Goal: Book appointment/travel/reservation

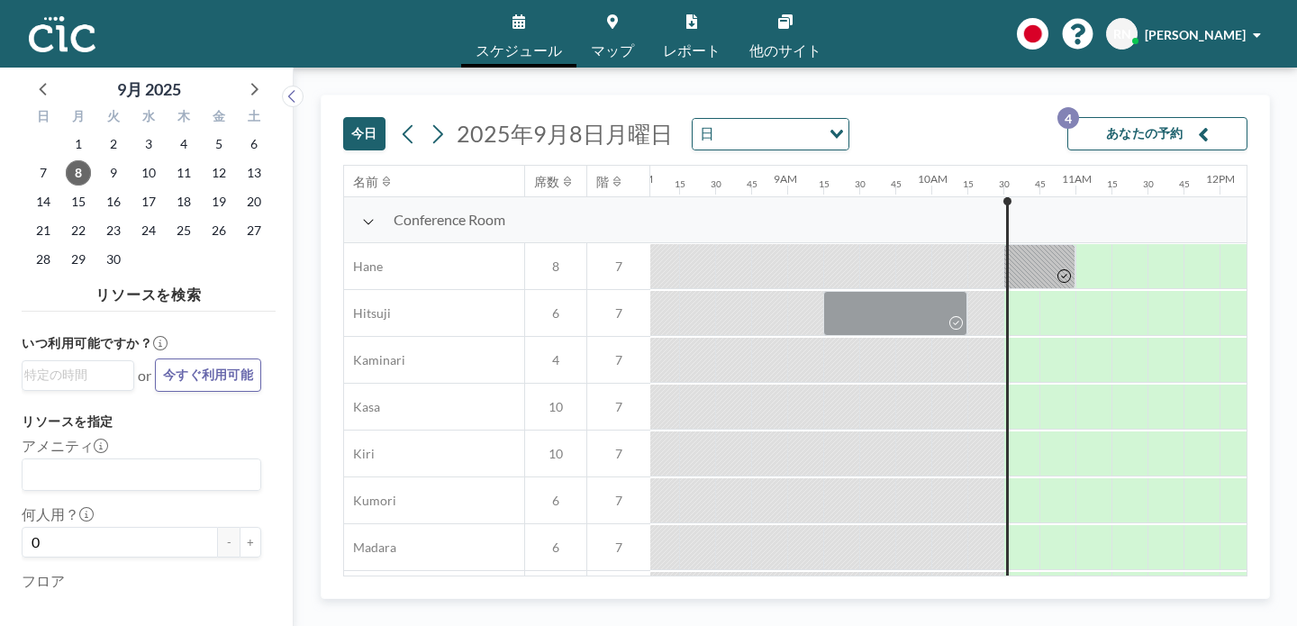
scroll to position [0, 1171]
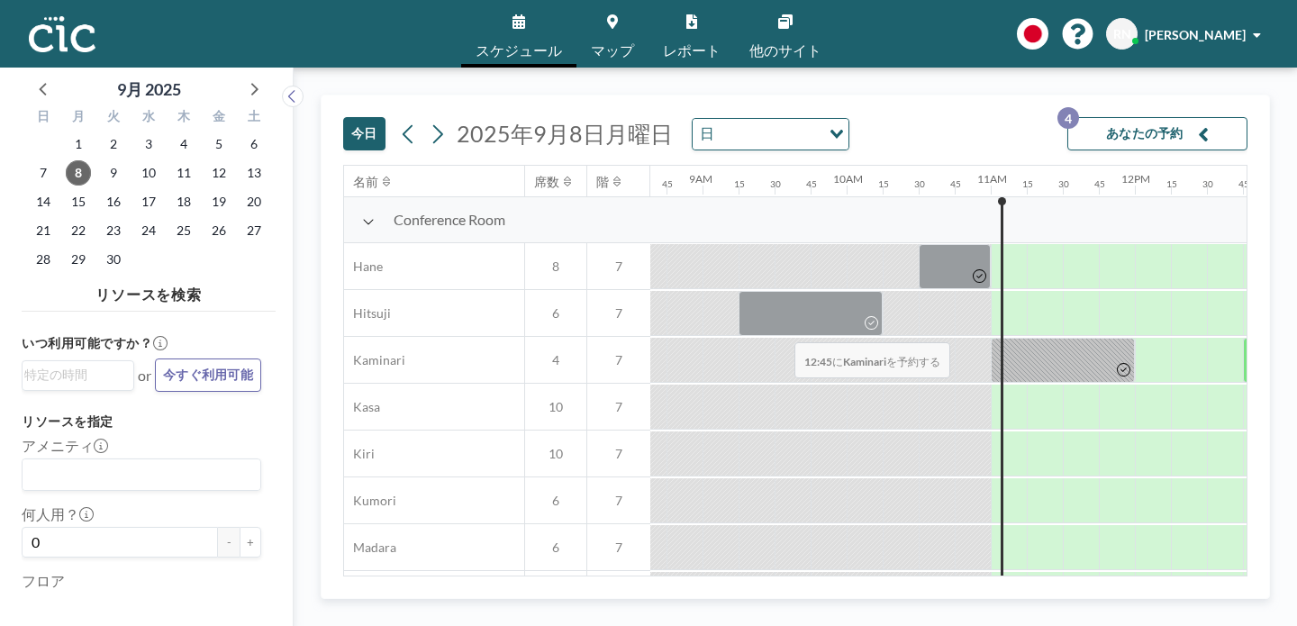
scroll to position [0, 1258]
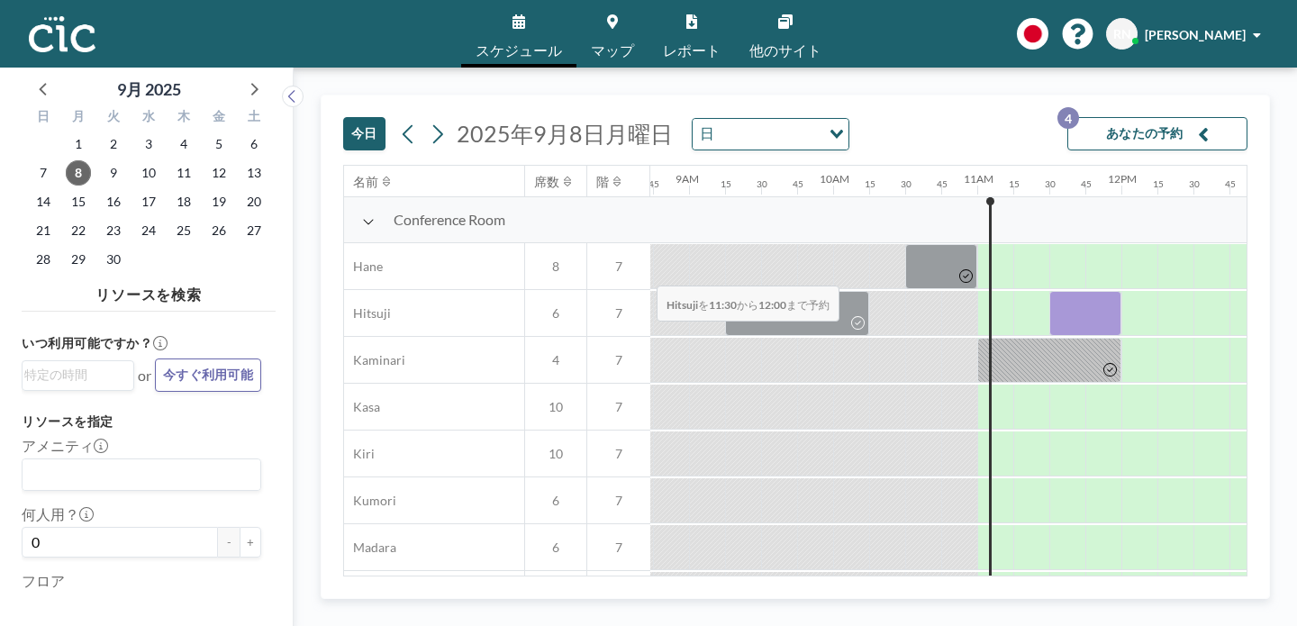
drag, startPoint x: 627, startPoint y: 242, endPoint x: 651, endPoint y: 243, distance: 24.3
click at [1049, 291] on div at bounding box center [1085, 313] width 72 height 45
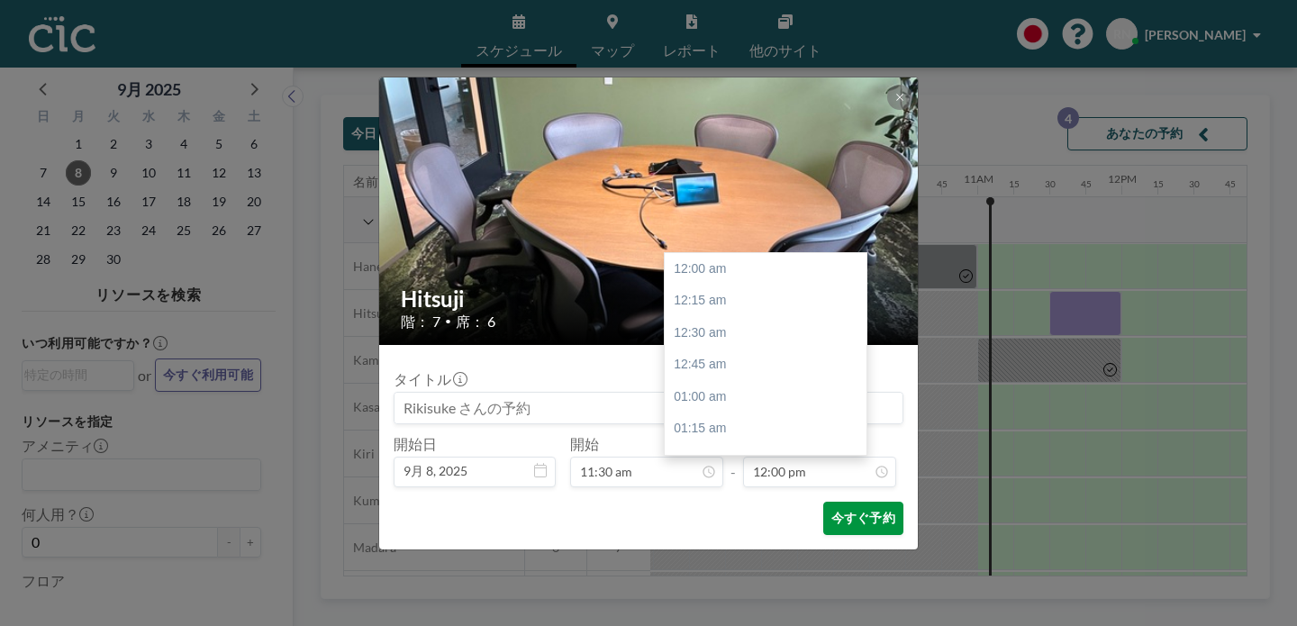
scroll to position [1380, 0]
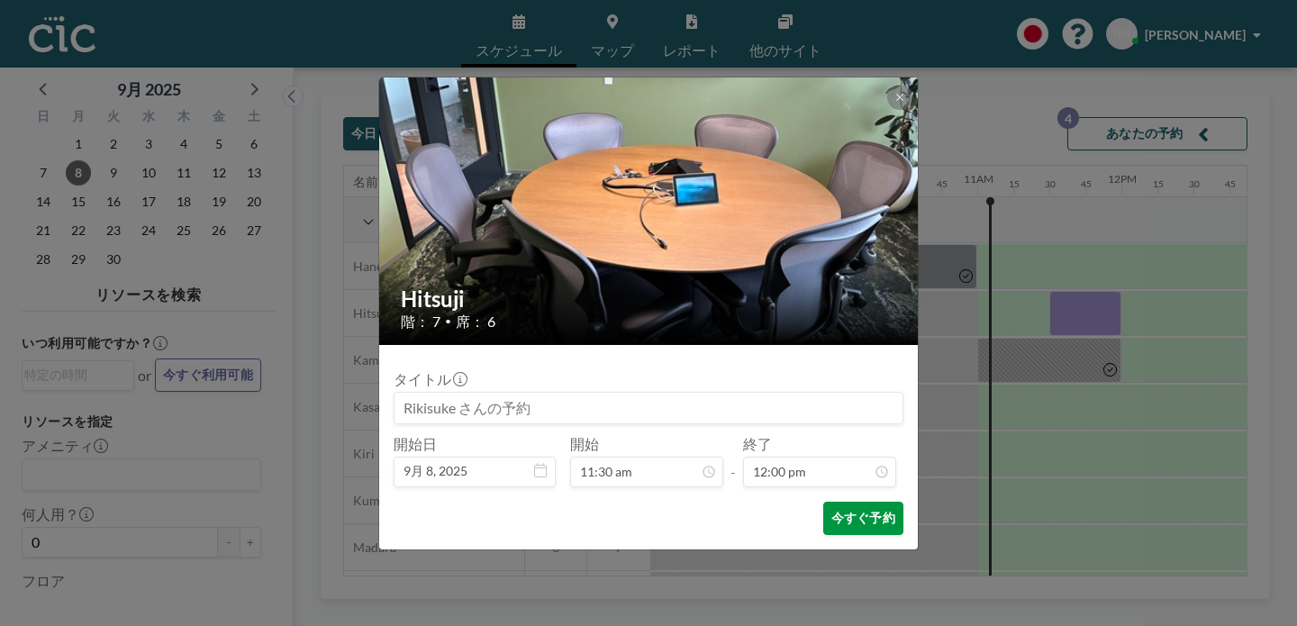
click at [830, 502] on button "今すぐ予約" at bounding box center [863, 518] width 80 height 33
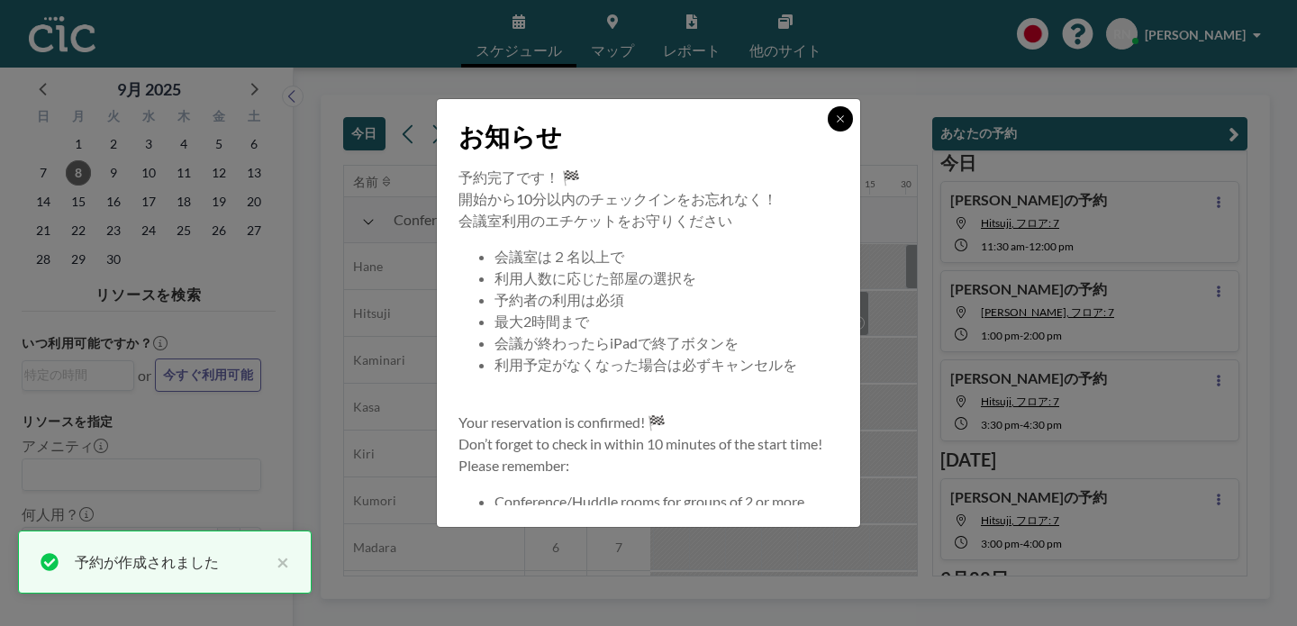
click at [828, 131] on button at bounding box center [840, 118] width 25 height 25
